Goal: Information Seeking & Learning: Learn about a topic

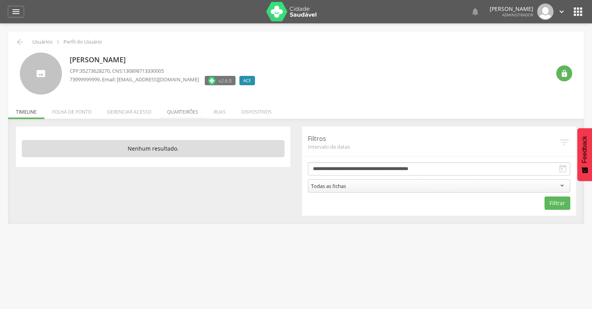
click at [174, 115] on li "Quarteirões" at bounding box center [182, 110] width 47 height 18
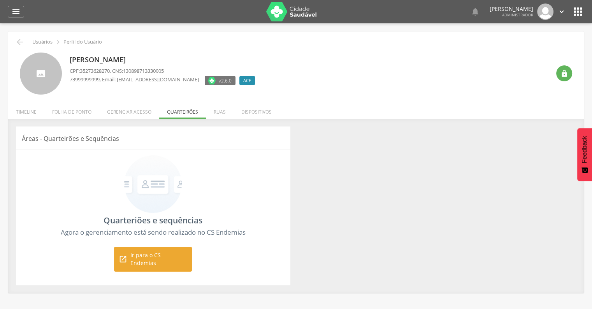
click at [154, 256] on span "Ir para o CS Endemias" at bounding box center [158, 260] width 57 height 16
click at [227, 112] on li "Ruas" at bounding box center [220, 110] width 28 height 18
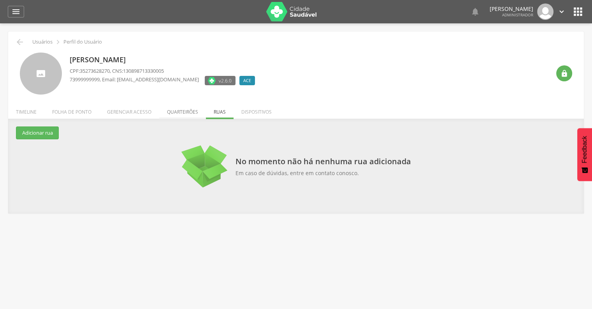
click at [192, 114] on li "Quarteirões" at bounding box center [182, 110] width 47 height 18
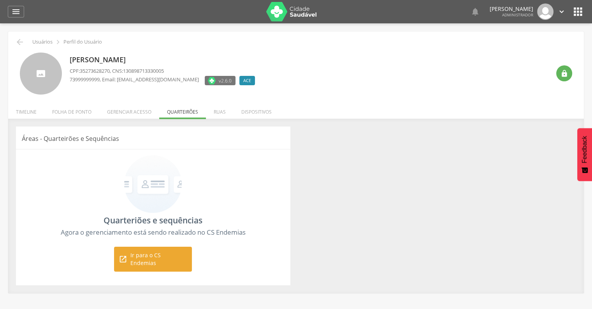
click at [162, 258] on span "Ir para o CS Endemias" at bounding box center [158, 260] width 57 height 16
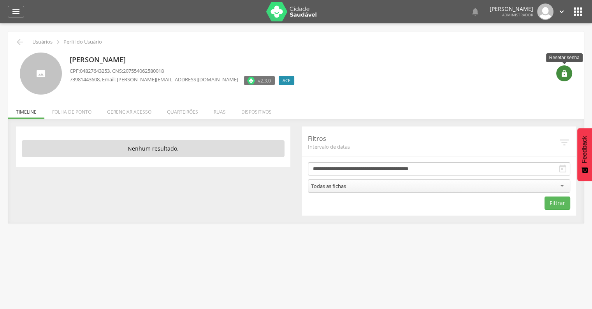
click at [562, 75] on icon "" at bounding box center [565, 74] width 8 height 8
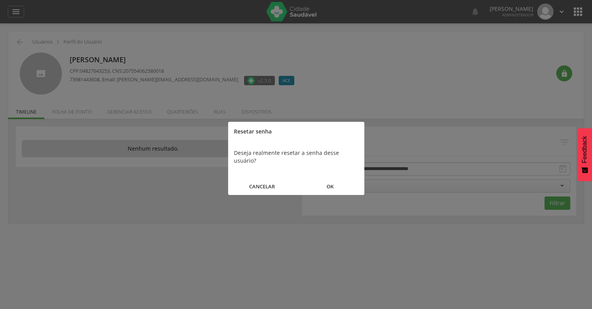
click at [339, 178] on button "OK" at bounding box center [330, 186] width 68 height 17
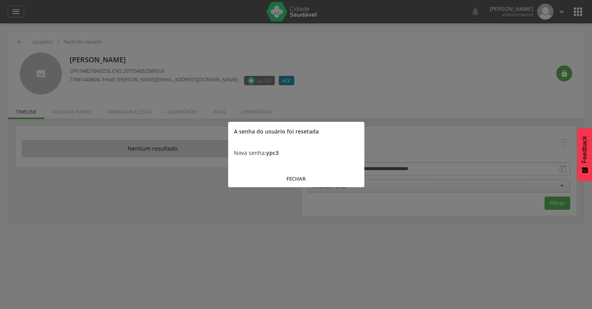
click at [299, 177] on button "FECHAR" at bounding box center [296, 179] width 136 height 17
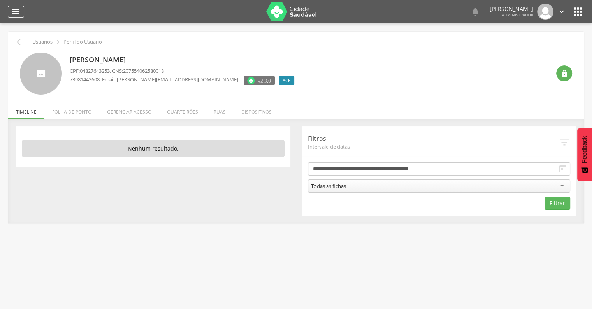
click at [11, 17] on div "" at bounding box center [16, 12] width 16 height 12
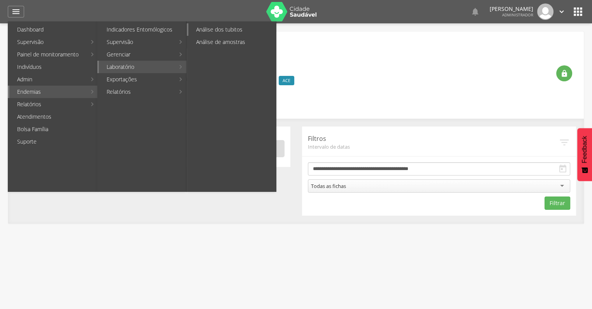
click at [239, 28] on link "Análise dos tubitos" at bounding box center [232, 29] width 88 height 12
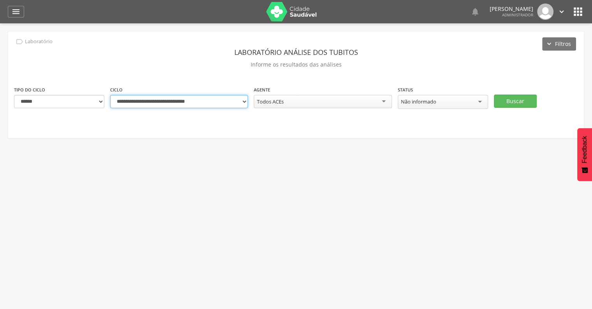
click at [234, 100] on select "**********" at bounding box center [179, 101] width 138 height 13
click at [185, 103] on select "**********" at bounding box center [179, 101] width 138 height 13
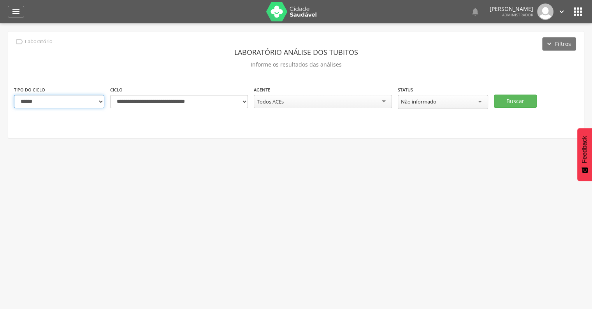
click at [86, 100] on select "**********" at bounding box center [59, 101] width 90 height 13
select select "*"
click at [14, 95] on select "**********" at bounding box center [59, 101] width 90 height 13
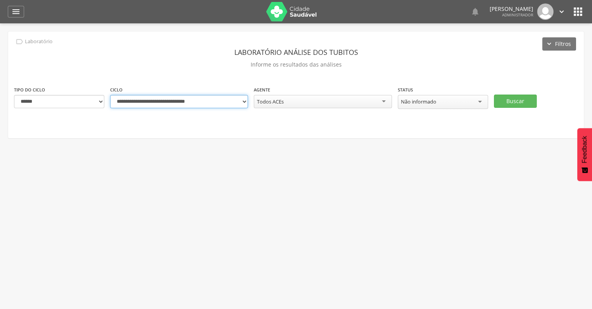
click at [178, 104] on select "**********" at bounding box center [179, 101] width 138 height 13
click at [184, 99] on select "**********" at bounding box center [179, 101] width 138 height 13
select select "**********"
click at [110, 95] on select "**********" at bounding box center [179, 101] width 138 height 13
click at [433, 101] on div "Não informado" at bounding box center [418, 101] width 35 height 7
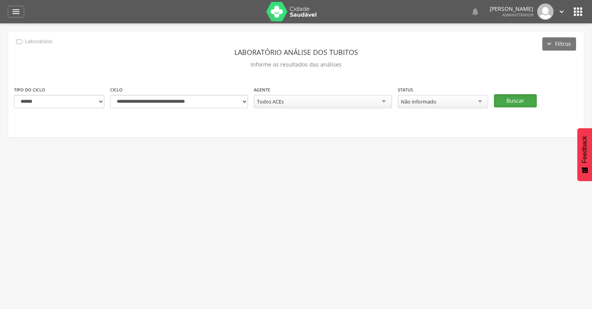
click at [517, 99] on button "Buscar" at bounding box center [515, 100] width 43 height 13
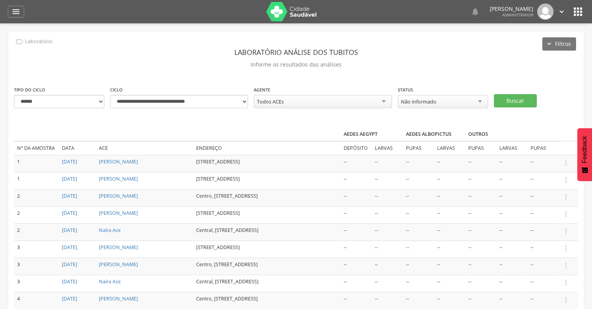
click at [565, 167] on td " Informar resultado" at bounding box center [568, 163] width 19 height 17
click at [566, 164] on icon "" at bounding box center [566, 162] width 9 height 9
click at [565, 185] on td " Informar resultado" at bounding box center [568, 180] width 19 height 17
click at [565, 180] on icon "" at bounding box center [566, 180] width 9 height 9
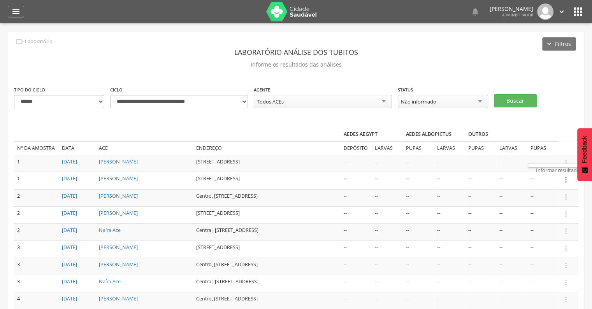
click at [555, 158] on td "--" at bounding box center [543, 163] width 31 height 17
click at [568, 164] on icon "" at bounding box center [566, 162] width 9 height 9
click at [551, 162] on link "Informar resultado" at bounding box center [559, 163] width 62 height 10
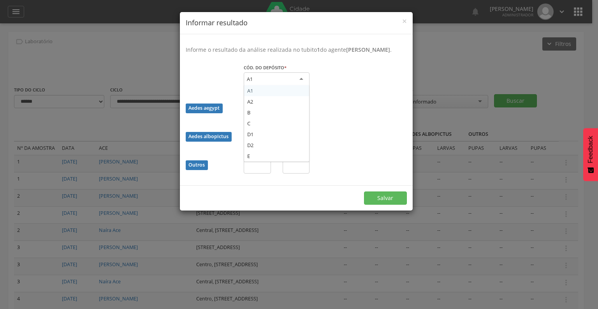
click at [278, 84] on div "A1" at bounding box center [277, 79] width 66 height 14
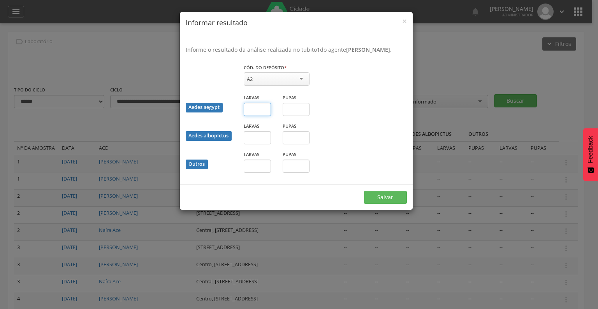
click at [264, 112] on input "text" at bounding box center [257, 109] width 27 height 13
type input "*"
click at [285, 101] on div "Pupas" at bounding box center [296, 104] width 27 height 23
click at [292, 114] on input "text" at bounding box center [296, 109] width 27 height 13
type input "*"
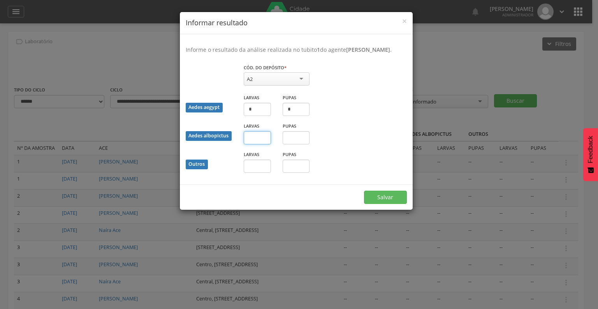
click at [254, 138] on input "text" at bounding box center [257, 137] width 27 height 13
type input "*"
click at [308, 137] on input "text" at bounding box center [296, 137] width 27 height 13
type input "*"
click at [251, 170] on input "text" at bounding box center [257, 166] width 27 height 13
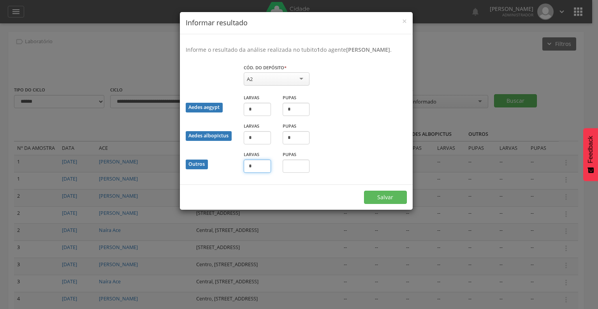
type input "*"
click at [299, 170] on input "text" at bounding box center [296, 166] width 27 height 13
type input "*"
click at [371, 192] on button "Salvar" at bounding box center [385, 197] width 43 height 13
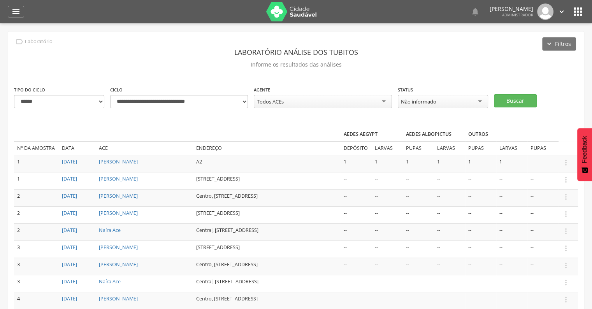
click at [429, 31] on div " Supervisão  Distritos  Ubs adicionar ubs  Coordenador: - Sysvale City / SV…" at bounding box center [296, 177] width 592 height 309
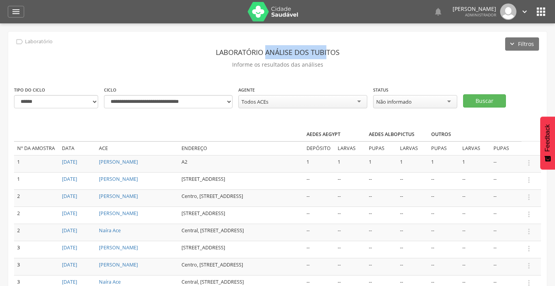
drag, startPoint x: 267, startPoint y: 53, endPoint x: 327, endPoint y: 53, distance: 60.0
click at [327, 53] on header "Laboratório análise dos tubitos" at bounding box center [277, 52] width 527 height 14
click at [278, 238] on td "Central, Quarteirão 1, Lado C, Nº 1" at bounding box center [240, 231] width 125 height 17
click at [390, 64] on p "Informe os resultados das análises" at bounding box center [277, 64] width 527 height 11
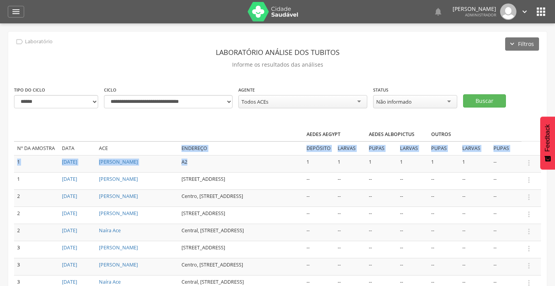
drag, startPoint x: 151, startPoint y: 145, endPoint x: 159, endPoint y: 164, distance: 20.5
click at [159, 164] on table "Aedes aegypt Aedes albopictus Outros Nº da amostra Data ACE Endereço Depósito L…" at bounding box center [277, 227] width 527 height 199
click at [178, 165] on td "A2" at bounding box center [240, 163] width 125 height 17
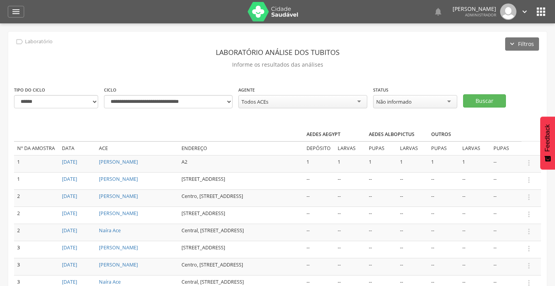
drag, startPoint x: 58, startPoint y: 178, endPoint x: 254, endPoint y: 178, distance: 195.8
click at [254, 178] on tr "1 19/09/2024 Ace Eugenio Marques Lugar Qualquer, Quarteirão 1, Lado A, Nº 1 -- …" at bounding box center [277, 180] width 527 height 17
click at [197, 188] on td "Lugar Qualquer, Quarteirão 1, Lado A, Nº 1" at bounding box center [240, 180] width 125 height 17
drag, startPoint x: 152, startPoint y: 177, endPoint x: 253, endPoint y: 178, distance: 100.8
click at [253, 178] on td "Lugar Qualquer, Quarteirão 1, Lado A, Nº 1" at bounding box center [240, 180] width 125 height 17
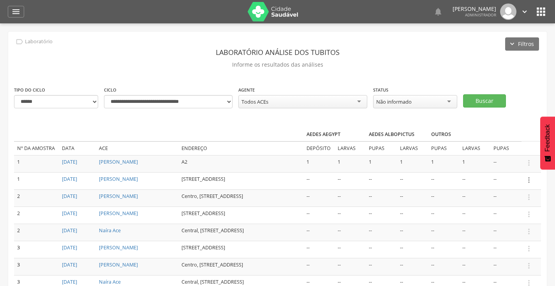
click at [531, 176] on icon "" at bounding box center [528, 180] width 9 height 9
click at [529, 179] on link "Informar resultado" at bounding box center [522, 180] width 62 height 10
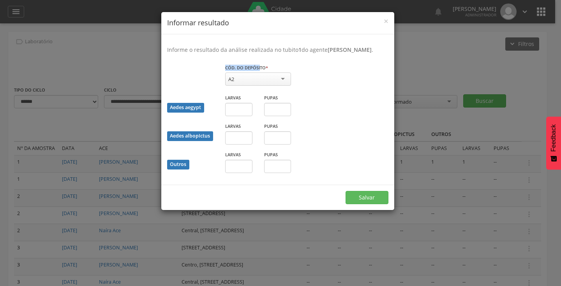
drag, startPoint x: 224, startPoint y: 67, endPoint x: 259, endPoint y: 67, distance: 35.0
click at [259, 67] on div "Cód. do depósito * ** A2 A1 A2 B C D1 D2 E Campo obrigatório" at bounding box center [257, 78] width 77 height 30
click at [238, 111] on input "text" at bounding box center [238, 109] width 27 height 13
type input "*"
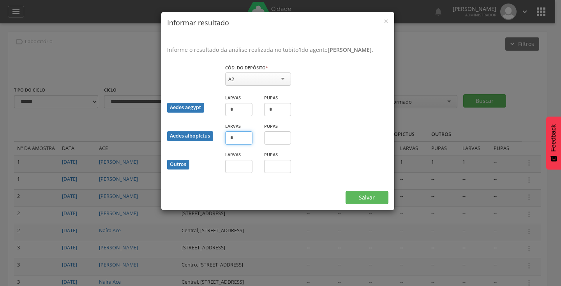
type input "*"
click at [368, 201] on button "Salvar" at bounding box center [366, 197] width 43 height 13
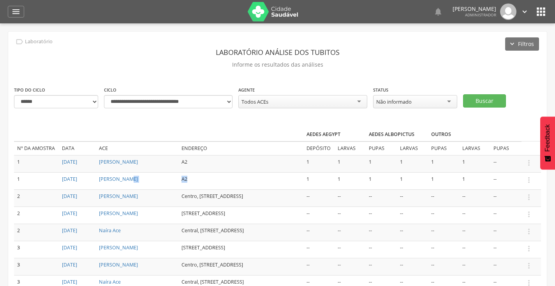
drag, startPoint x: 150, startPoint y: 182, endPoint x: 162, endPoint y: 180, distance: 11.8
click at [162, 180] on tr "1 19/09/2024 Ace Eugenio Marques A2 1 1 1 1 1 1 --  Informar resultado" at bounding box center [277, 180] width 527 height 17
click at [178, 179] on td "A2" at bounding box center [240, 180] width 125 height 17
drag, startPoint x: 154, startPoint y: 178, endPoint x: 167, endPoint y: 178, distance: 13.6
click at [178, 178] on td "A2" at bounding box center [240, 180] width 125 height 17
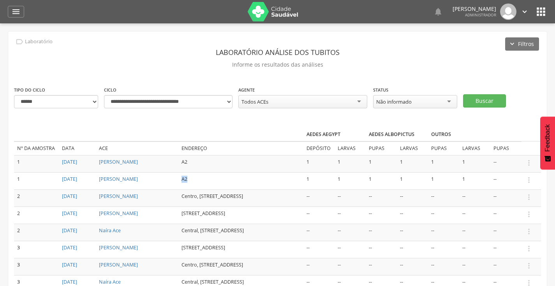
click at [178, 178] on td "A2" at bounding box center [240, 180] width 125 height 17
drag, startPoint x: 153, startPoint y: 179, endPoint x: 161, endPoint y: 179, distance: 7.8
click at [178, 179] on td "A2" at bounding box center [240, 180] width 125 height 17
click at [178, 177] on td "A2" at bounding box center [240, 180] width 125 height 17
click at [178, 180] on td "A2" at bounding box center [240, 180] width 125 height 17
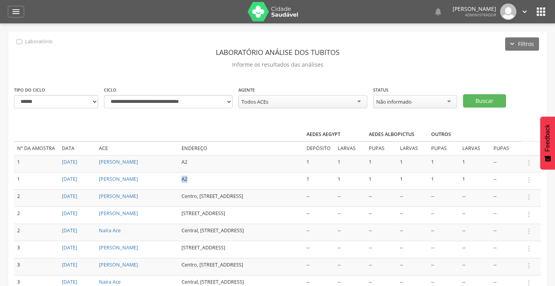
drag, startPoint x: 155, startPoint y: 179, endPoint x: 161, endPoint y: 179, distance: 6.6
click at [178, 179] on td "A2" at bounding box center [240, 180] width 125 height 17
click at [178, 178] on td "A2" at bounding box center [240, 180] width 125 height 17
drag, startPoint x: 152, startPoint y: 178, endPoint x: 162, endPoint y: 179, distance: 9.7
click at [178, 179] on td "A2" at bounding box center [240, 180] width 125 height 17
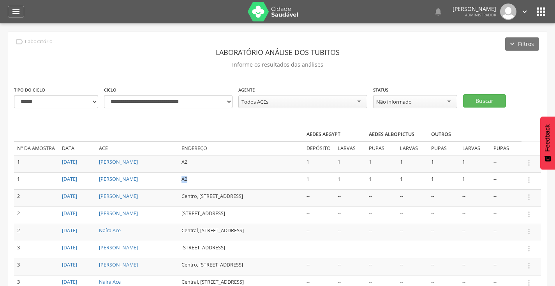
click at [178, 179] on td "A2" at bounding box center [240, 180] width 125 height 17
drag, startPoint x: 153, startPoint y: 179, endPoint x: 158, endPoint y: 179, distance: 4.7
click at [178, 179] on td "A2" at bounding box center [240, 180] width 125 height 17
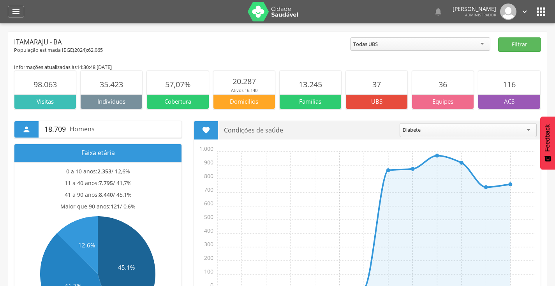
click at [547, 8] on header " Dashboard Supervisão Produtividade Mapa da cidade Mapa de cobertura Ranking A…" at bounding box center [277, 11] width 555 height 23
click at [545, 9] on icon "" at bounding box center [541, 11] width 12 height 12
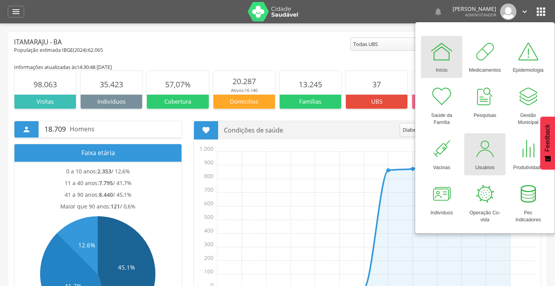
click at [487, 157] on div at bounding box center [484, 148] width 23 height 23
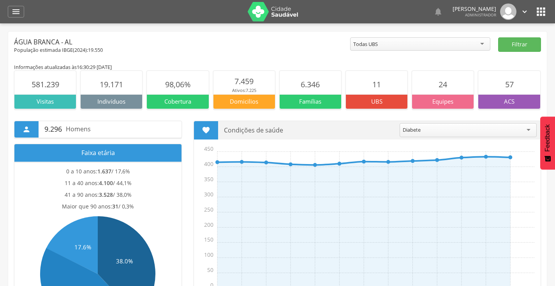
click at [540, 13] on icon "" at bounding box center [541, 11] width 12 height 12
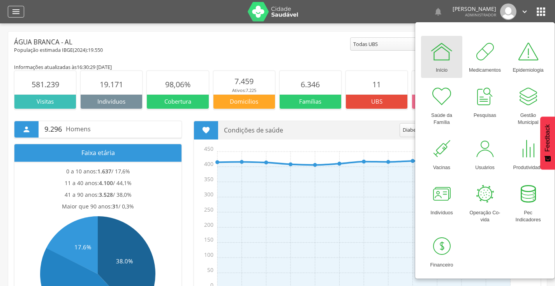
click at [20, 15] on icon "" at bounding box center [15, 11] width 9 height 9
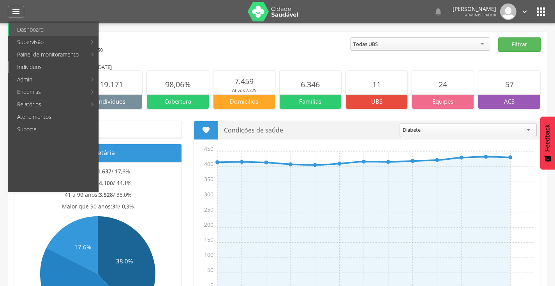
click at [45, 64] on link "Indivíduos" at bounding box center [53, 67] width 89 height 12
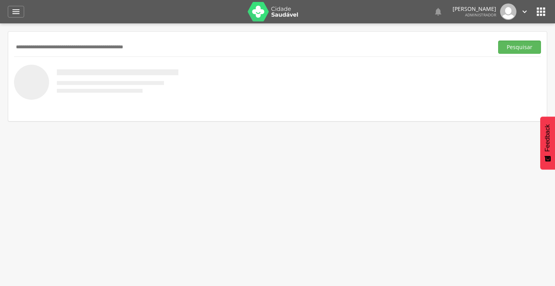
click at [183, 47] on input "text" at bounding box center [252, 46] width 476 height 13
type input "*"
click at [498, 40] on button "Pesquisar" at bounding box center [519, 46] width 43 height 13
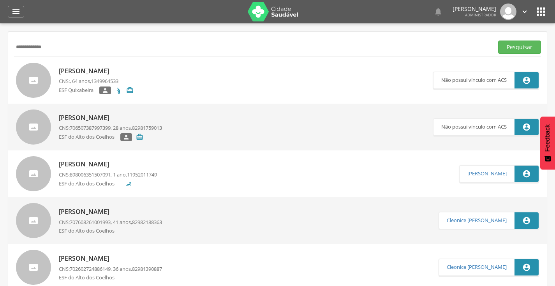
click at [21, 49] on input "**********" at bounding box center [252, 46] width 476 height 13
type input "**********"
click at [498, 40] on button "Pesquisar" at bounding box center [519, 46] width 43 height 13
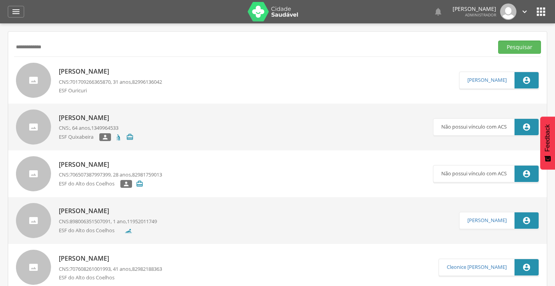
click at [85, 70] on p "[PERSON_NAME]" at bounding box center [110, 71] width 103 height 9
type input "**********"
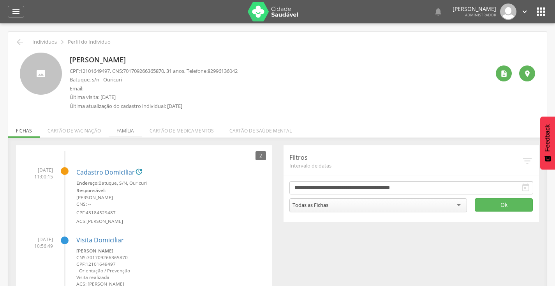
click at [118, 128] on li "Família" at bounding box center [125, 129] width 33 height 18
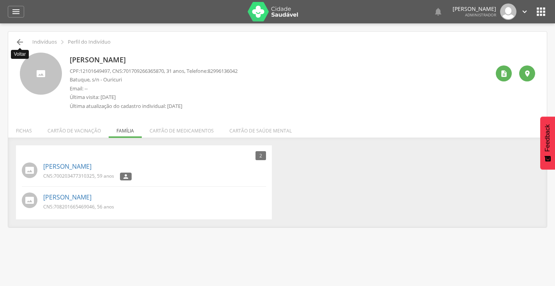
click at [19, 41] on icon "" at bounding box center [19, 41] width 9 height 9
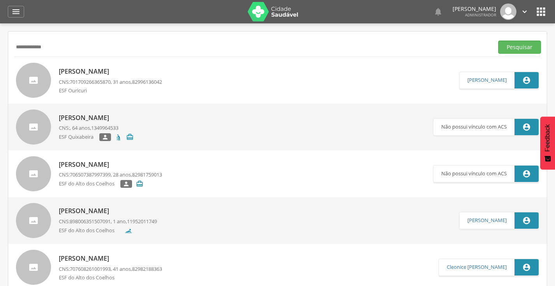
click at [89, 73] on p "[PERSON_NAME]" at bounding box center [110, 71] width 103 height 9
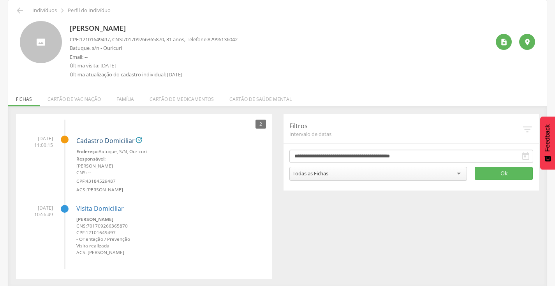
scroll to position [33, 0]
